Goal: Task Accomplishment & Management: Manage account settings

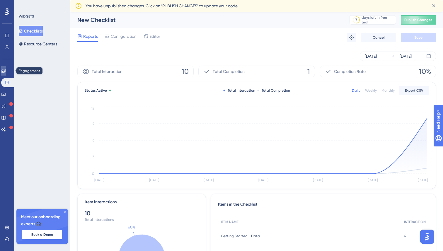
click at [6, 72] on icon at bounding box center [3, 71] width 5 height 5
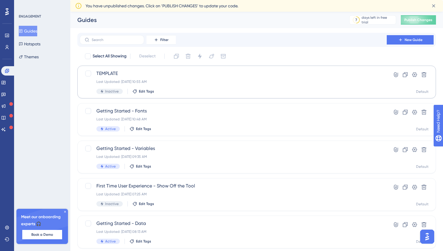
scroll to position [16, 0]
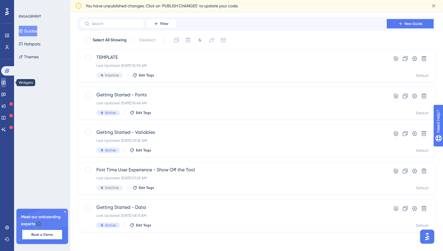
click at [6, 86] on link at bounding box center [3, 82] width 5 height 9
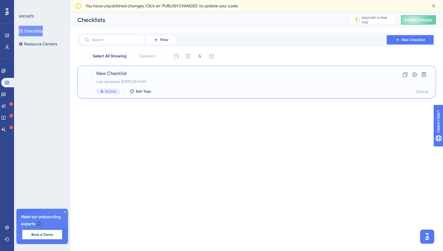
click at [148, 77] on span "New Checklist" at bounding box center [233, 73] width 274 height 7
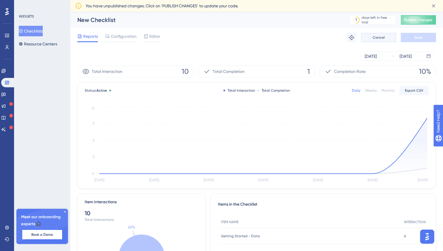
click at [382, 37] on span "Cancel" at bounding box center [379, 37] width 12 height 5
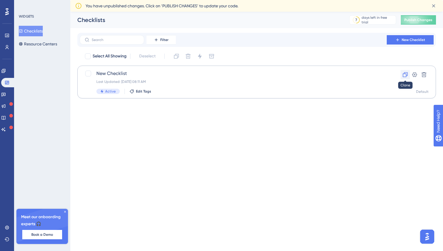
click at [406, 75] on icon at bounding box center [405, 74] width 5 height 5
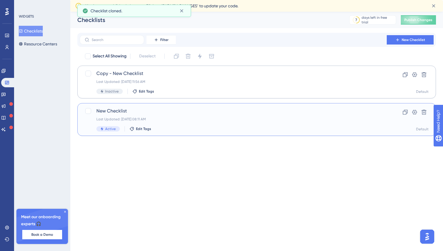
click at [156, 120] on div "Last Updated: [DATE] 08:11 AM" at bounding box center [233, 119] width 274 height 5
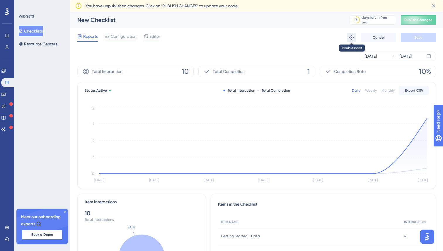
click at [351, 38] on icon at bounding box center [352, 38] width 6 height 6
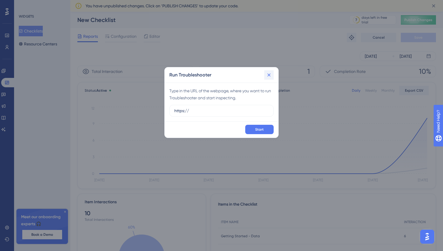
click at [268, 75] on icon at bounding box center [269, 75] width 6 height 6
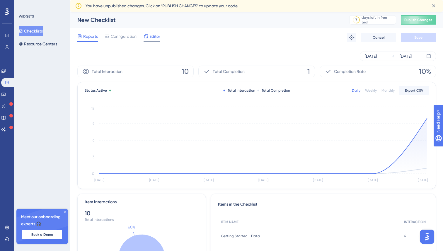
click at [148, 38] on icon at bounding box center [146, 36] width 5 height 5
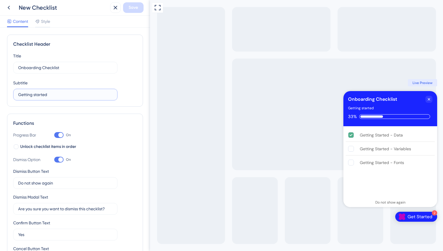
click at [56, 94] on input "Getting started" at bounding box center [65, 94] width 94 height 6
click at [85, 135] on div "Progress Bar On" at bounding box center [75, 135] width 124 height 7
click at [179, 101] on div "Full Screen Preview 2 Get Started Onboarding Checklist Getting started 33% Gett…" at bounding box center [296, 125] width 293 height 251
click at [47, 22] on span "Style" at bounding box center [45, 21] width 9 height 7
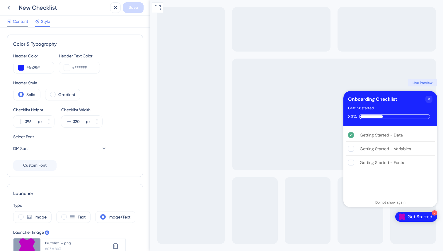
click at [20, 21] on span "Content" at bounding box center [20, 21] width 15 height 7
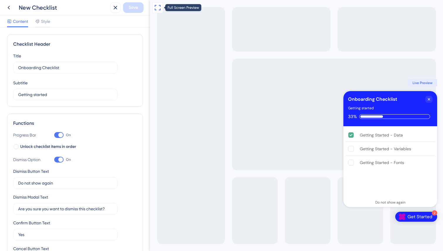
click at [157, 7] on icon at bounding box center [157, 7] width 7 height 7
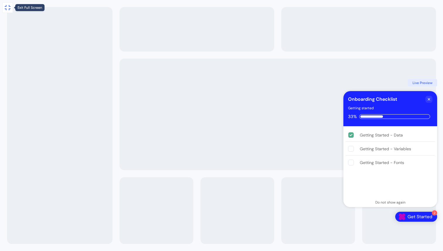
click at [9, 10] on icon at bounding box center [7, 7] width 7 height 7
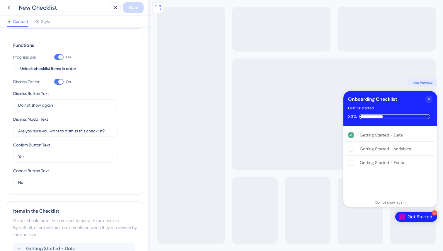
scroll to position [166, 0]
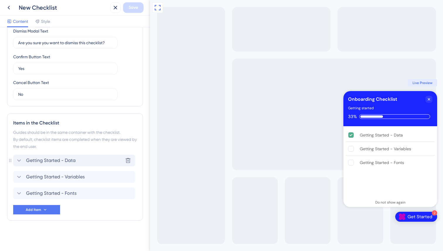
click at [78, 160] on div "Getting Started - Data Delete" at bounding box center [74, 161] width 122 height 12
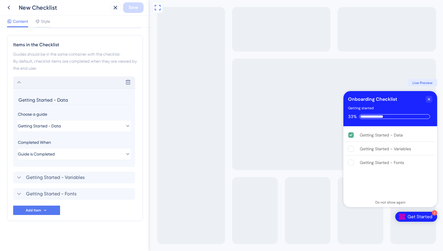
scroll to position [245, 0]
click at [70, 177] on span "Getting Started - Variables" at bounding box center [55, 177] width 59 height 7
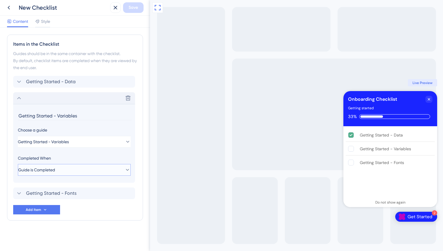
click at [65, 168] on button "Guide is Completed" at bounding box center [74, 170] width 113 height 12
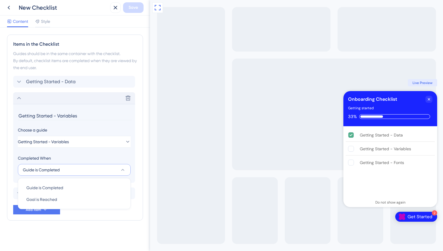
click at [65, 168] on button "Guide is Completed" at bounding box center [74, 170] width 113 height 12
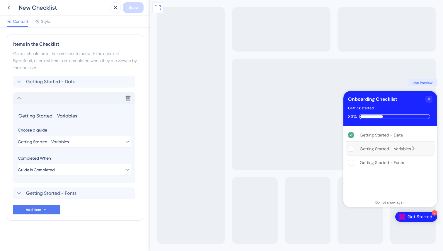
click at [393, 149] on div "Getting Started - Variables" at bounding box center [385, 148] width 51 height 7
click at [350, 148] on rect "Getting Started - Variables is incomplete." at bounding box center [352, 149] width 6 height 6
click at [382, 136] on div "Getting Started - Data" at bounding box center [381, 135] width 43 height 7
click at [408, 133] on icon "Getting Started - Data is complete." at bounding box center [405, 134] width 5 height 5
click at [428, 99] on icon "Close Checklist" at bounding box center [429, 99] width 2 height 2
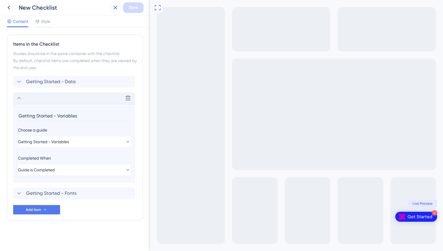
click at [114, 6] on icon at bounding box center [115, 7] width 7 height 7
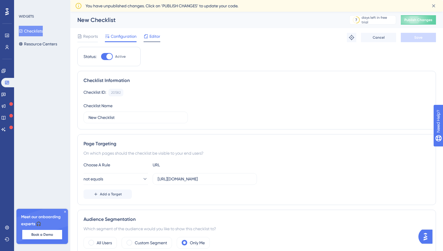
click at [155, 36] on span "Editor" at bounding box center [155, 36] width 11 height 7
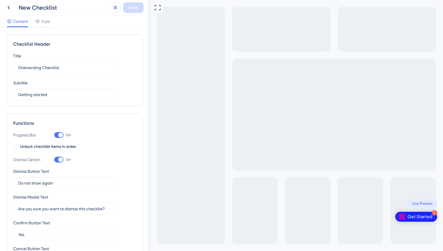
click at [116, 6] on icon at bounding box center [116, 8] width 4 height 4
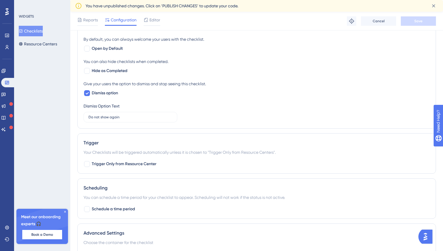
scroll to position [308, 0]
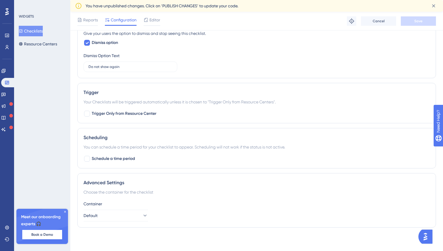
click at [37, 31] on button "Checklists" at bounding box center [31, 31] width 24 height 11
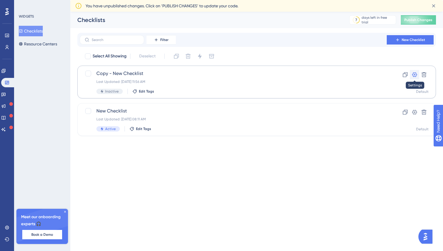
click at [415, 74] on icon at bounding box center [415, 74] width 5 height 5
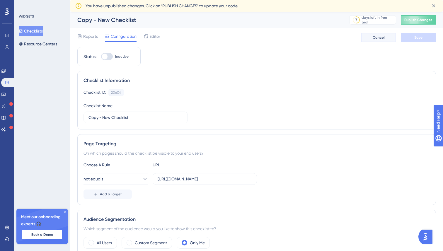
click at [377, 41] on button "Cancel" at bounding box center [378, 37] width 35 height 9
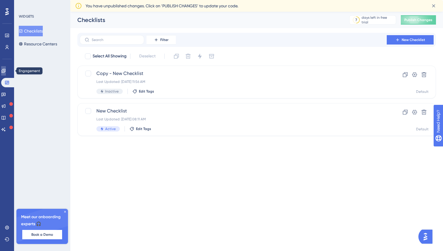
click at [6, 70] on icon at bounding box center [3, 71] width 5 height 5
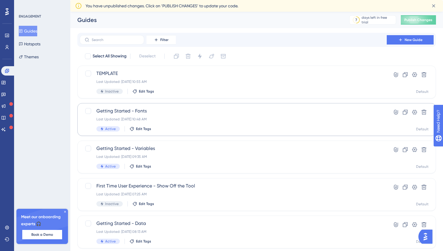
scroll to position [16, 0]
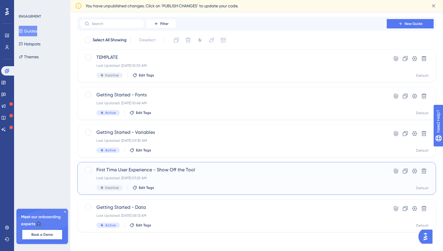
click at [201, 176] on div "Last Updated: [DATE] 07:25 AM" at bounding box center [233, 178] width 274 height 5
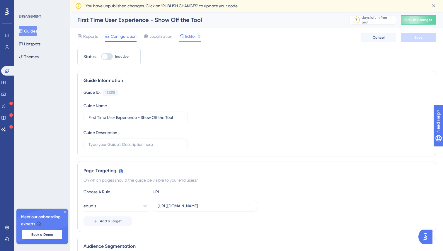
click at [189, 36] on span "Editor" at bounding box center [190, 36] width 11 height 7
click at [33, 59] on button "Themes" at bounding box center [29, 57] width 20 height 11
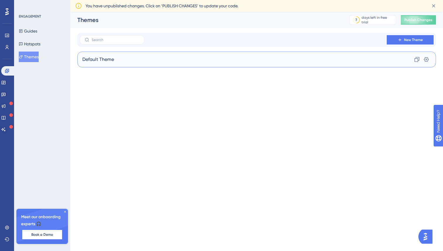
click at [93, 59] on span "Default Theme" at bounding box center [98, 59] width 32 height 7
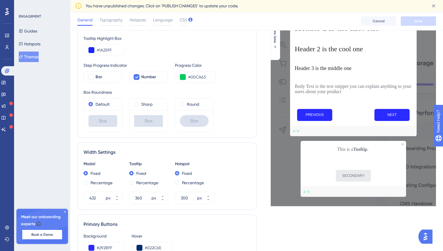
scroll to position [101, 0]
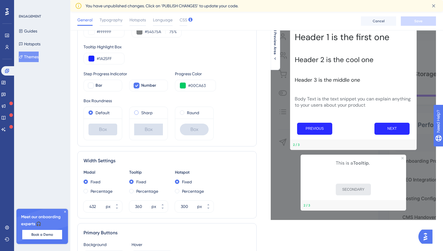
click at [145, 114] on label "Sharp" at bounding box center [146, 112] width 11 height 7
click at [96, 113] on label "Default" at bounding box center [103, 112] width 14 height 7
click at [193, 115] on label "Round" at bounding box center [193, 112] width 12 height 7
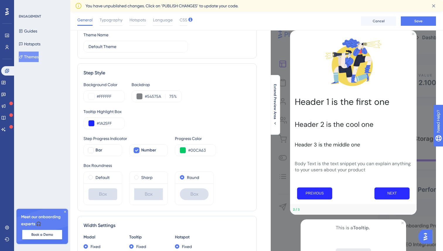
scroll to position [0, 0]
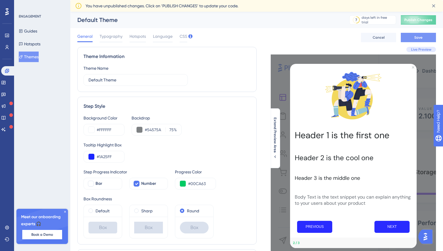
click at [416, 37] on span "Save" at bounding box center [419, 37] width 8 height 5
click at [35, 55] on button "Themes" at bounding box center [29, 57] width 20 height 11
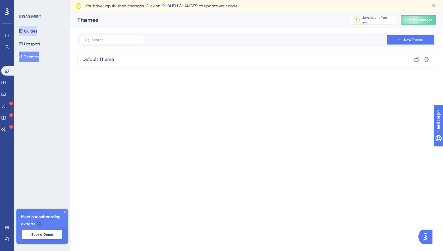
click at [35, 30] on button "Guides" at bounding box center [28, 31] width 18 height 11
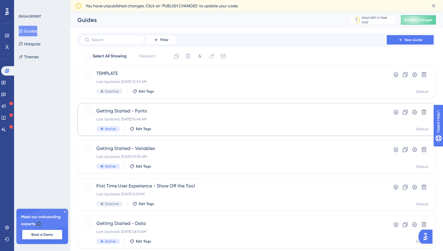
scroll to position [16, 0]
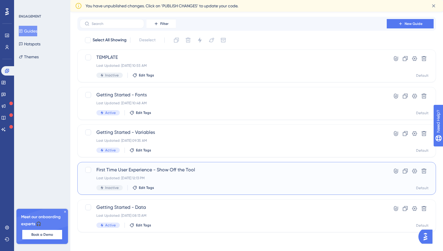
click at [201, 179] on div "Last Updated: [DATE] 12:13 PM" at bounding box center [233, 178] width 274 height 5
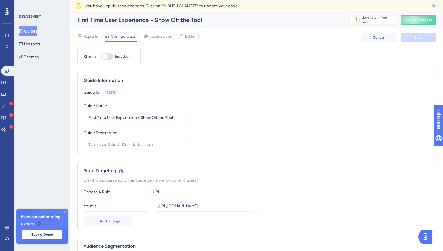
click at [36, 31] on button "Guides" at bounding box center [28, 31] width 18 height 11
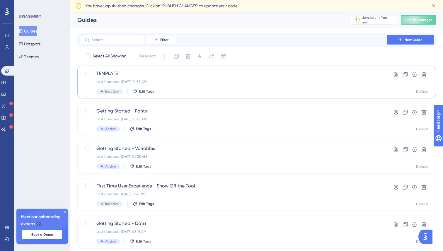
scroll to position [16, 0]
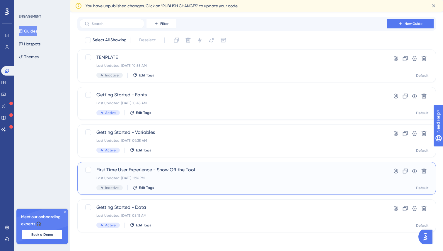
click at [224, 178] on div "Last Updated: [DATE] 12:16 PM" at bounding box center [233, 178] width 274 height 5
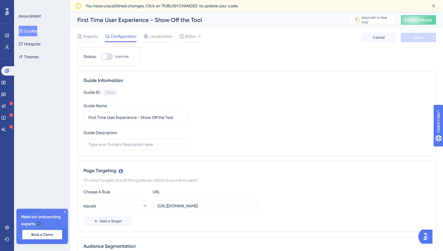
click at [248, 40] on div "Reports Configuration Localization Editor Cancel Save" at bounding box center [256, 37] width 359 height 19
